Goal: Task Accomplishment & Management: Complete application form

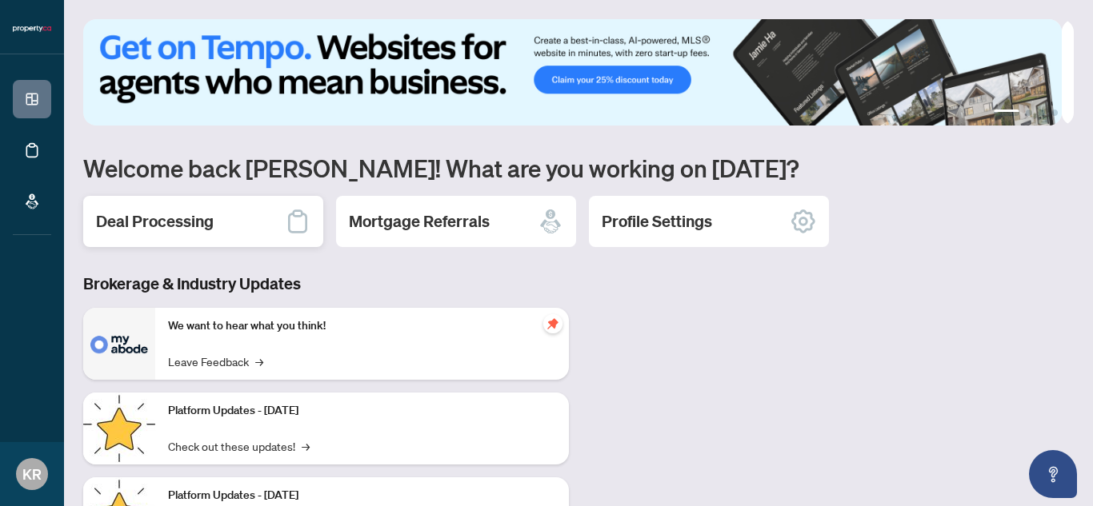
click at [182, 218] on h2 "Deal Processing" at bounding box center [155, 221] width 118 height 22
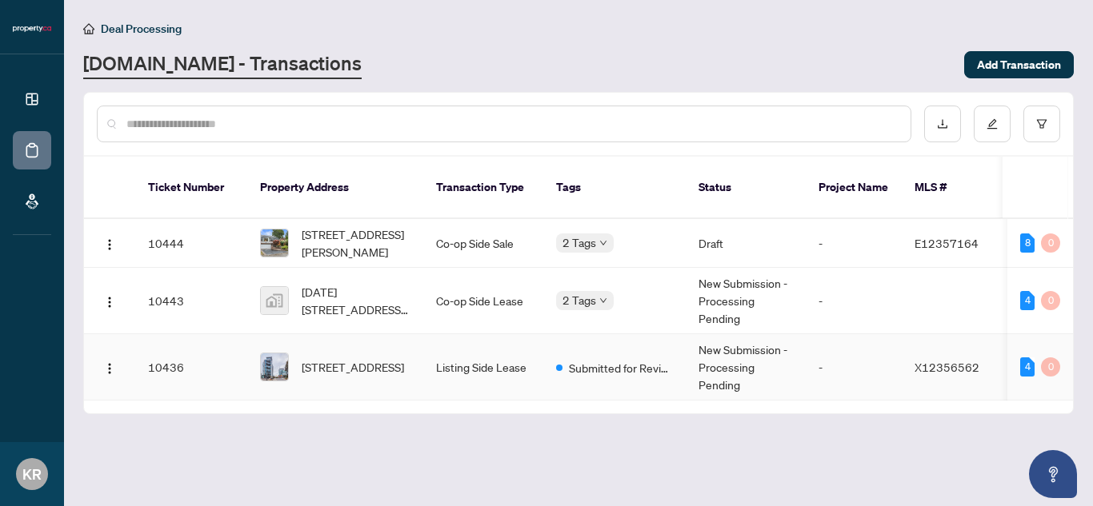
click at [465, 346] on td "Listing Side Lease" at bounding box center [483, 367] width 120 height 66
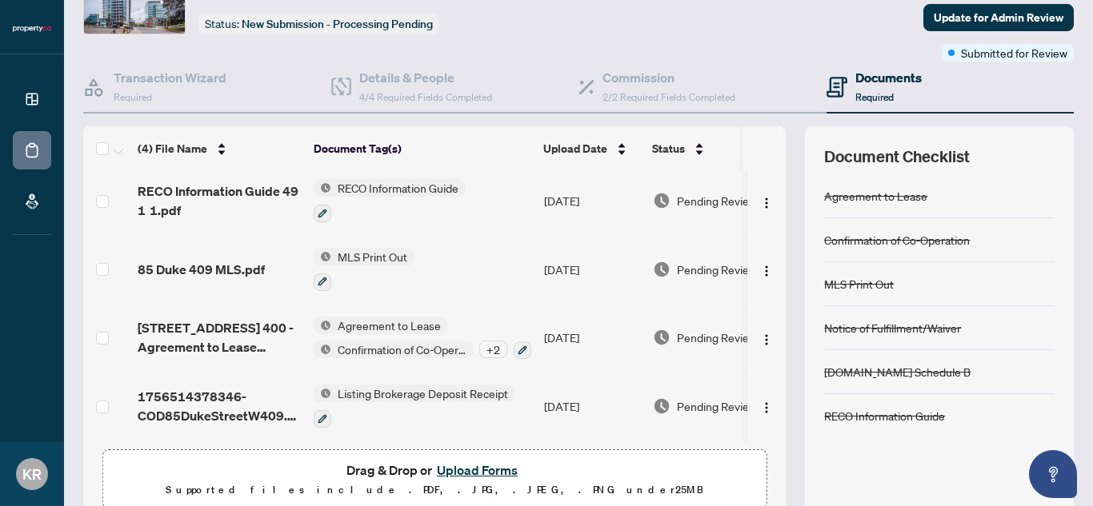
scroll to position [163, 0]
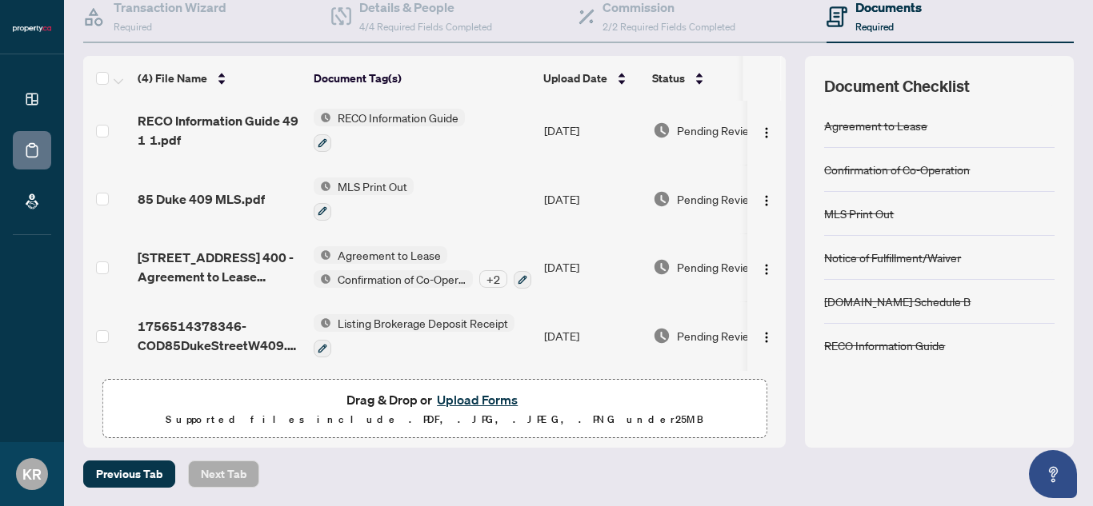
click at [440, 403] on button "Upload Forms" at bounding box center [477, 400] width 90 height 21
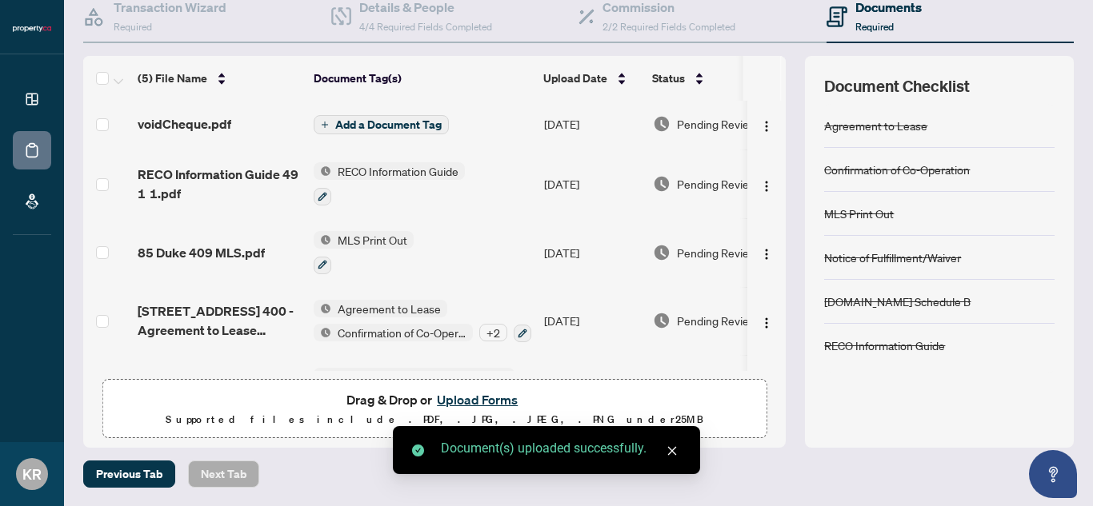
scroll to position [0, 0]
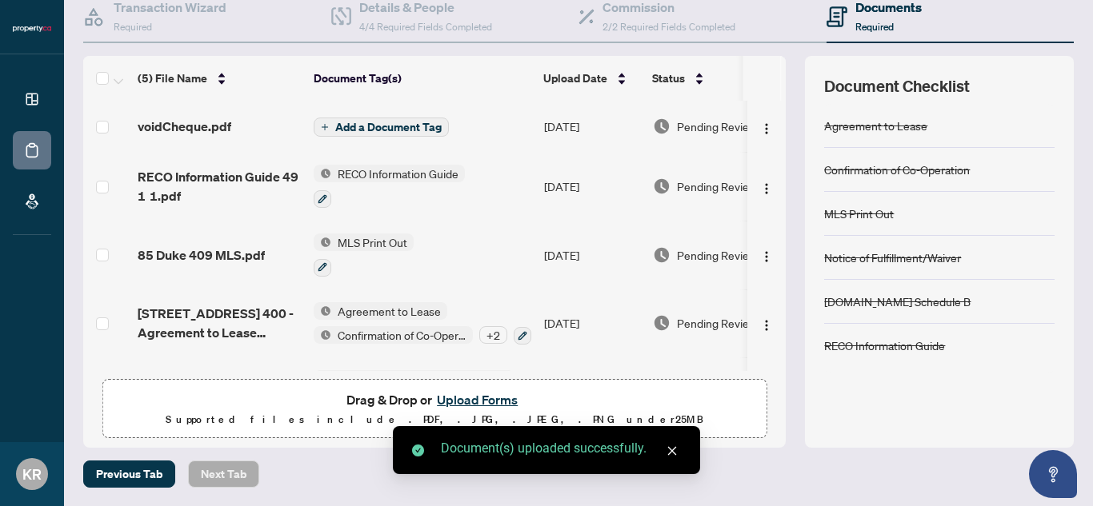
click at [328, 121] on button "Add a Document Tag" at bounding box center [381, 127] width 135 height 19
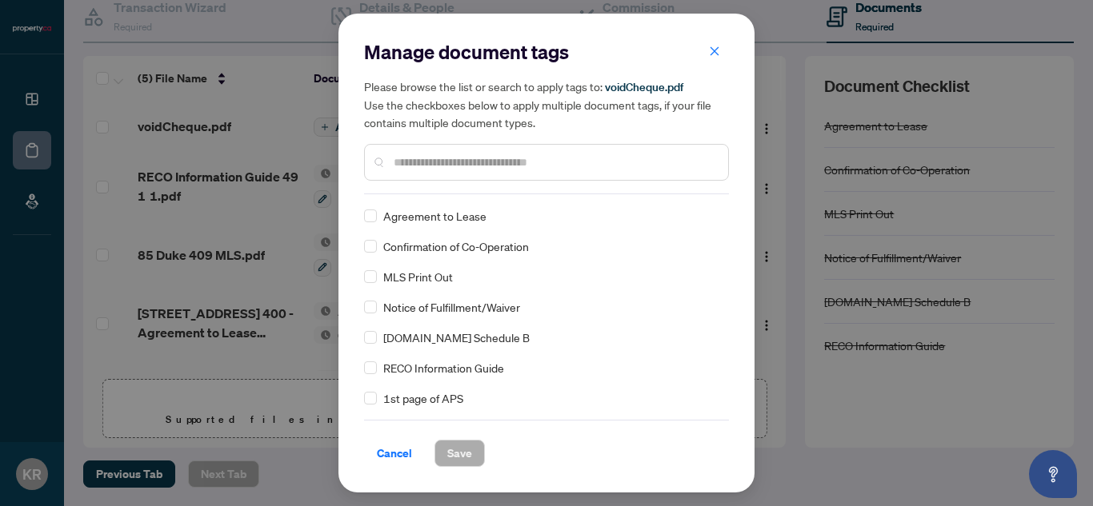
click at [504, 191] on div "Manage document tags Please browse the list or search to apply tags to: voidChe…" at bounding box center [546, 116] width 365 height 155
click at [491, 164] on input "text" at bounding box center [555, 163] width 322 height 18
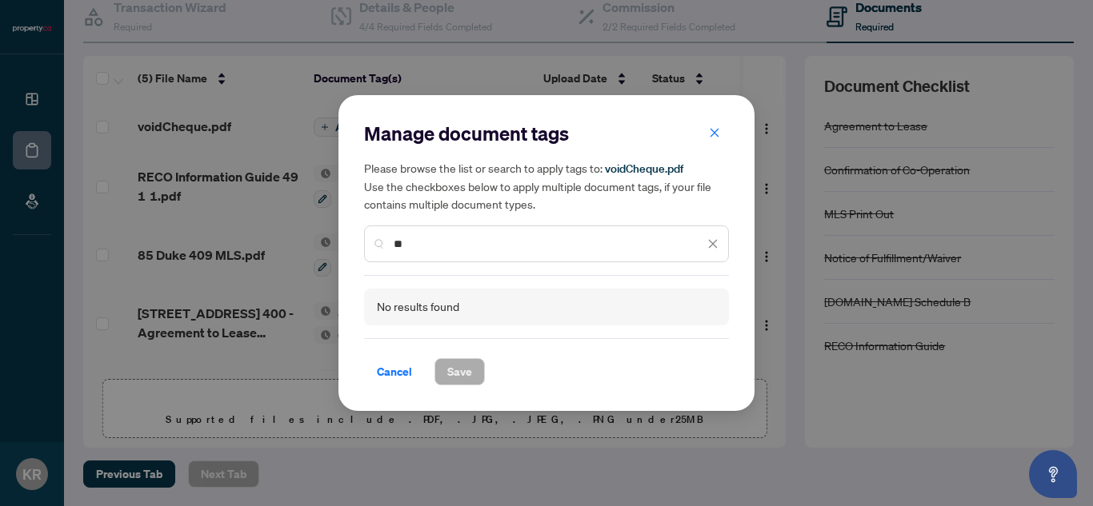
type input "*"
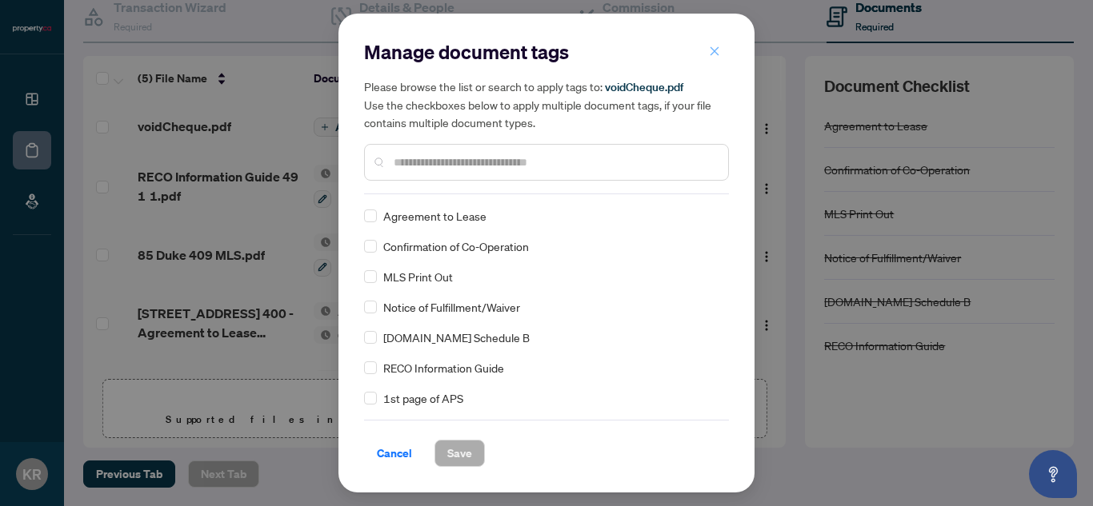
click at [722, 48] on button "button" at bounding box center [714, 51] width 32 height 27
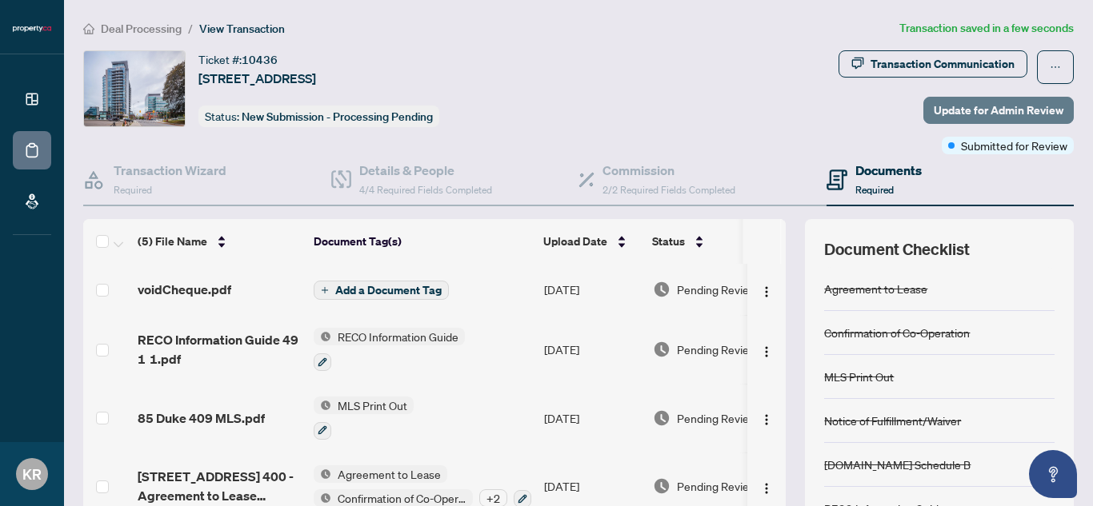
click at [934, 105] on span "Update for Admin Review" at bounding box center [999, 111] width 130 height 26
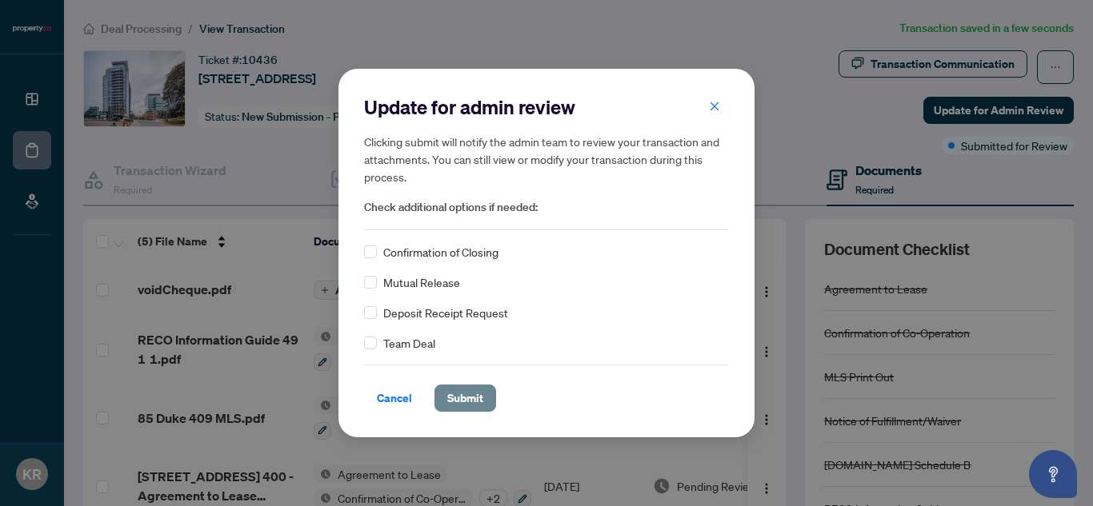
click at [483, 401] on span "Submit" at bounding box center [465, 399] width 36 height 26
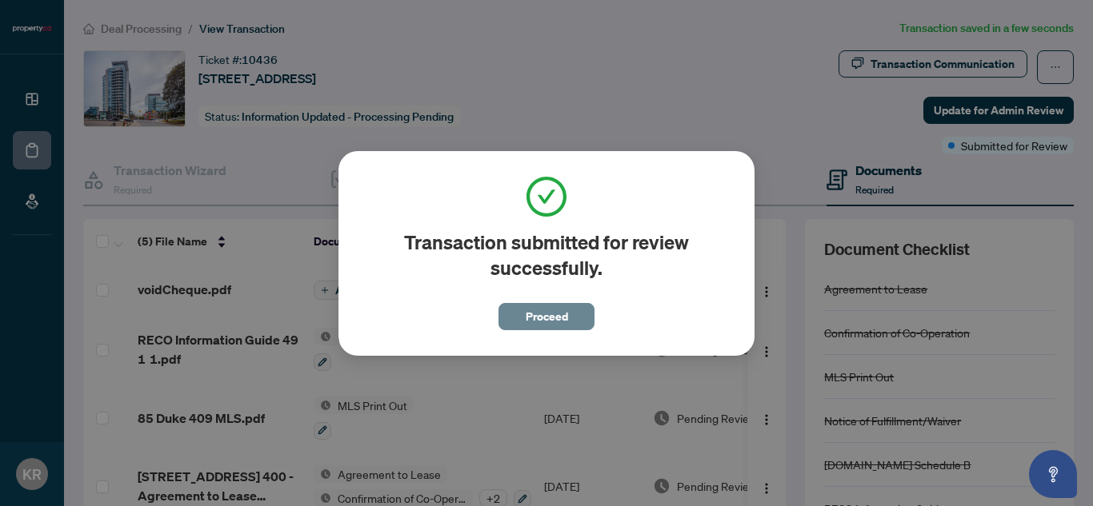
click at [573, 310] on button "Proceed" at bounding box center [546, 316] width 96 height 27
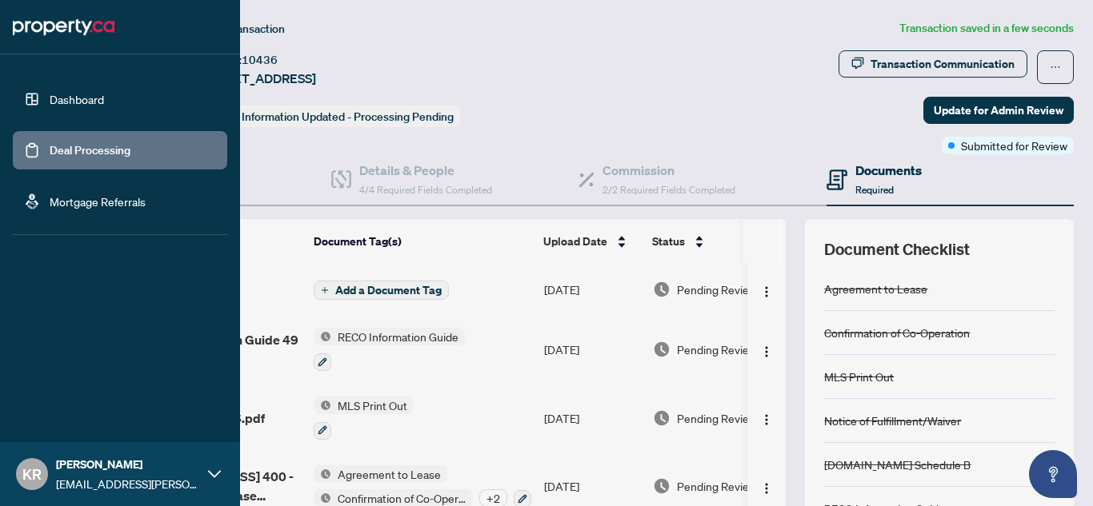
click at [50, 147] on link "Deal Processing" at bounding box center [90, 150] width 81 height 14
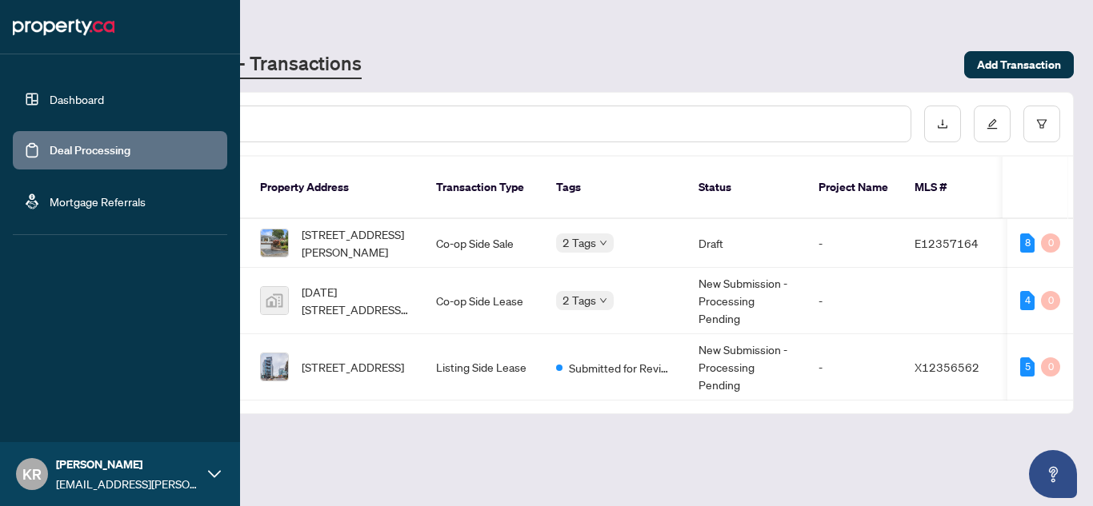
click at [50, 98] on link "Dashboard" at bounding box center [77, 99] width 54 height 14
